Goal: Check status

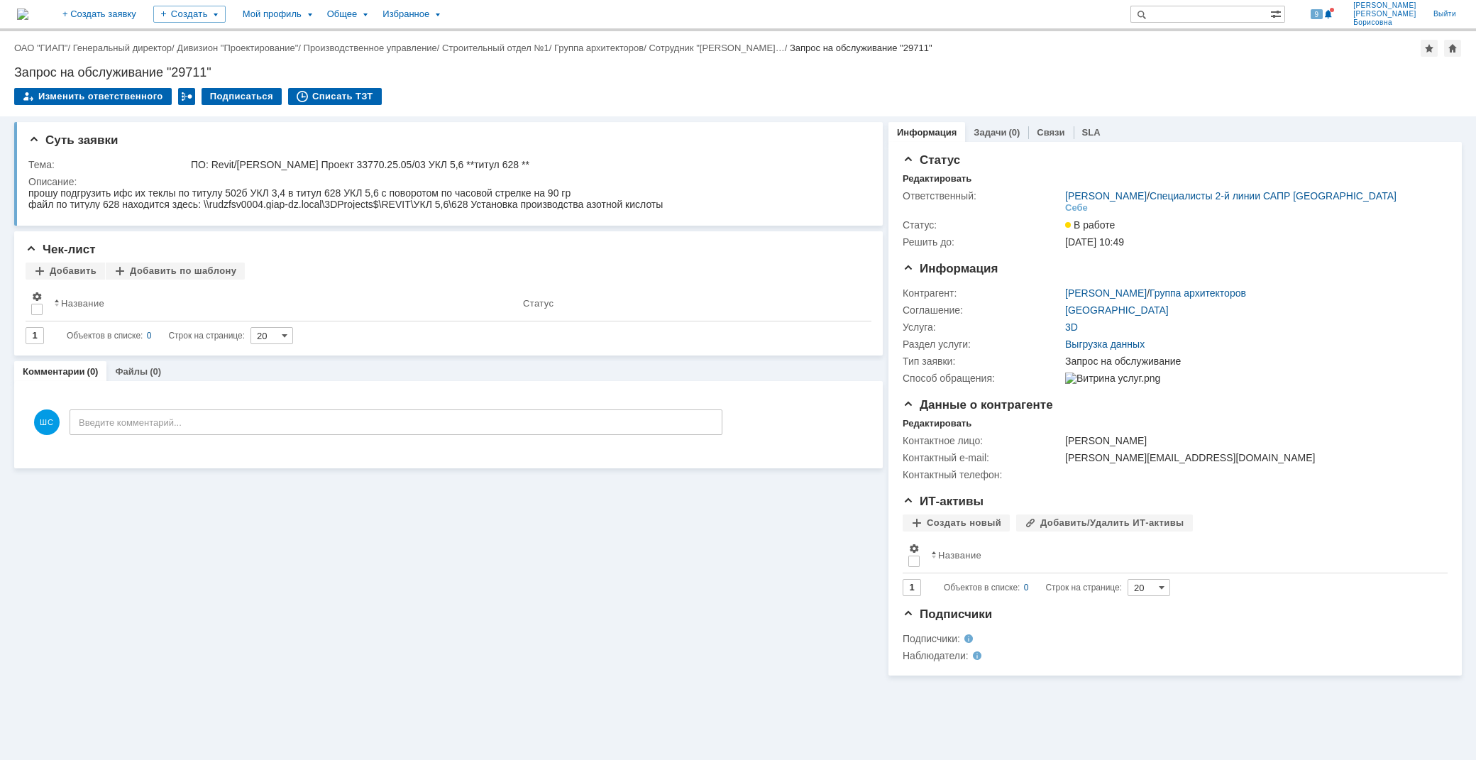
click at [429, 571] on div "Суть заявки Тема: ПО: Revit/Tekla Проект 33770.25.05/03 УКЛ 5,6 **титул 628 ** …" at bounding box center [448, 395] width 869 height 559
